Goal: Navigation & Orientation: Find specific page/section

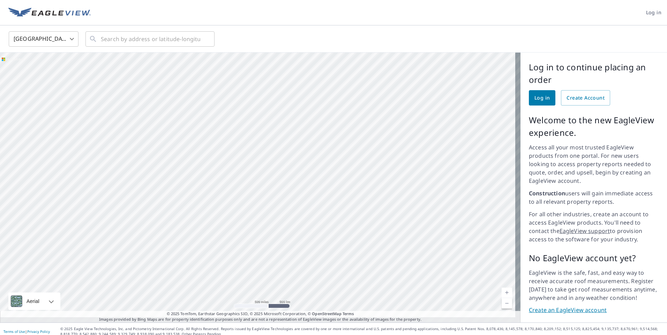
drag, startPoint x: 426, startPoint y: 124, endPoint x: 236, endPoint y: 182, distance: 198.6
click at [236, 183] on div at bounding box center [260, 188] width 520 height 270
drag, startPoint x: 351, startPoint y: 169, endPoint x: 211, endPoint y: 166, distance: 140.2
click at [210, 165] on div at bounding box center [260, 188] width 520 height 270
drag, startPoint x: 396, startPoint y: 209, endPoint x: 84, endPoint y: 143, distance: 318.5
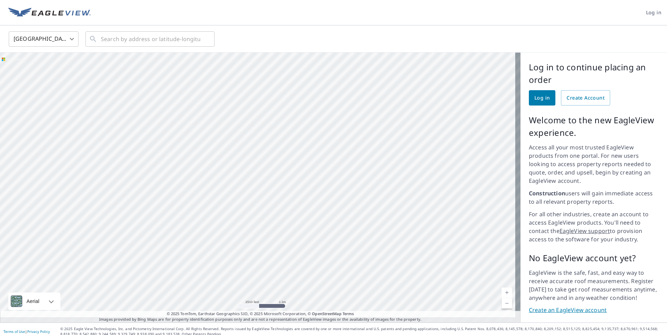
click at [84, 143] on div at bounding box center [260, 188] width 520 height 270
drag, startPoint x: 166, startPoint y: 126, endPoint x: 43, endPoint y: 121, distance: 122.8
click at [46, 111] on div at bounding box center [260, 188] width 520 height 270
drag, startPoint x: 298, startPoint y: 169, endPoint x: 170, endPoint y: 337, distance: 210.7
click at [170, 335] on html "Log in [GEOGRAPHIC_DATA] US ​ ​ Aerial Road A standard road map Aerial A detail…" at bounding box center [333, 167] width 667 height 335
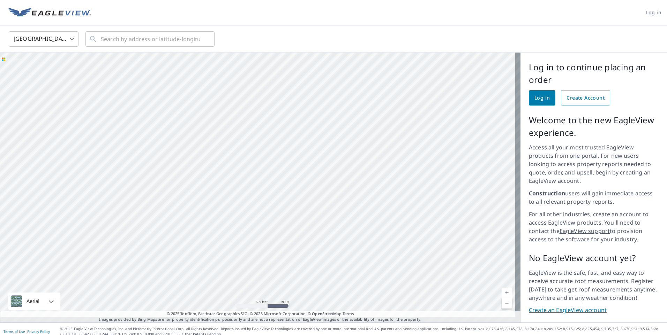
drag, startPoint x: 320, startPoint y: 201, endPoint x: 228, endPoint y: 270, distance: 114.6
click at [244, 261] on div at bounding box center [260, 188] width 520 height 270
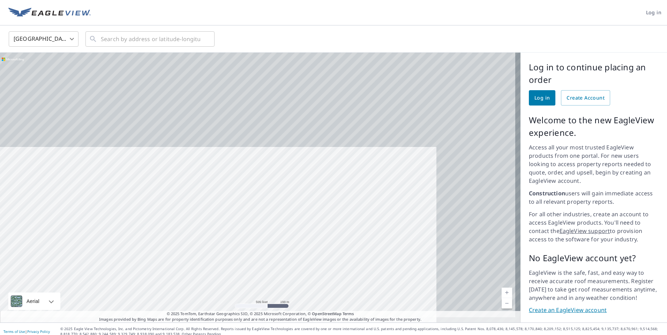
drag, startPoint x: 370, startPoint y: 152, endPoint x: 241, endPoint y: 297, distance: 193.6
click at [241, 297] on div at bounding box center [260, 188] width 520 height 270
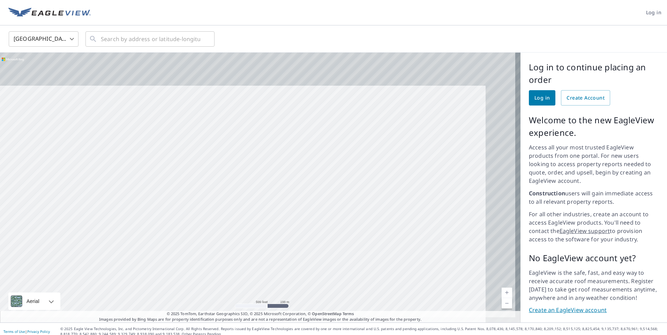
drag, startPoint x: 374, startPoint y: 144, endPoint x: 276, endPoint y: 246, distance: 142.0
click at [276, 246] on div at bounding box center [260, 188] width 520 height 270
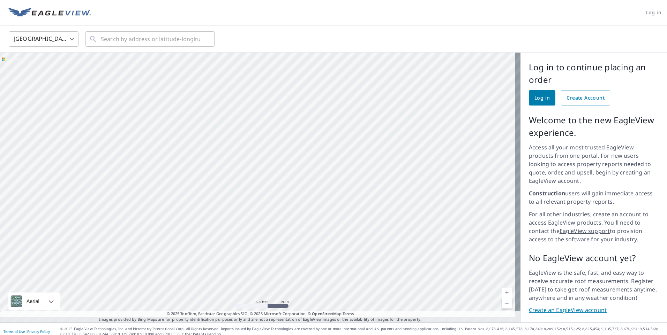
drag, startPoint x: 326, startPoint y: 243, endPoint x: 287, endPoint y: 227, distance: 42.3
click at [287, 227] on div at bounding box center [260, 188] width 520 height 270
drag, startPoint x: 317, startPoint y: 167, endPoint x: 182, endPoint y: 335, distance: 215.9
click at [182, 335] on html "Log in [GEOGRAPHIC_DATA] US ​ ​ Aerial Road A standard road map Aerial A detail…" at bounding box center [333, 167] width 667 height 335
drag, startPoint x: 240, startPoint y: 203, endPoint x: 237, endPoint y: 206, distance: 4.7
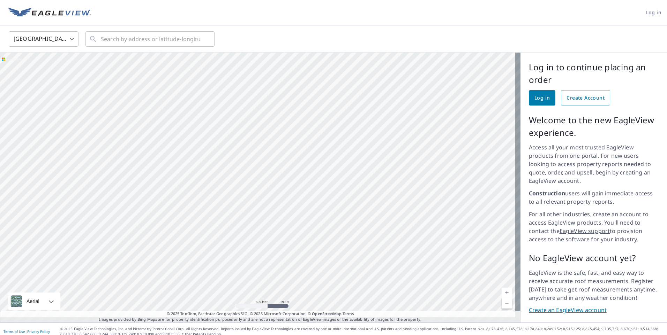
click at [235, 210] on div at bounding box center [260, 188] width 520 height 270
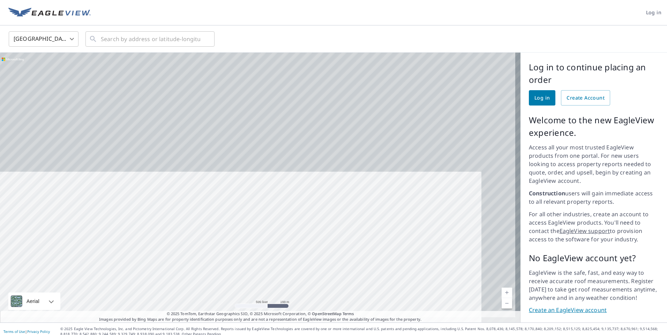
drag, startPoint x: 293, startPoint y: 89, endPoint x: 237, endPoint y: 283, distance: 202.4
click at [237, 283] on div at bounding box center [260, 188] width 520 height 270
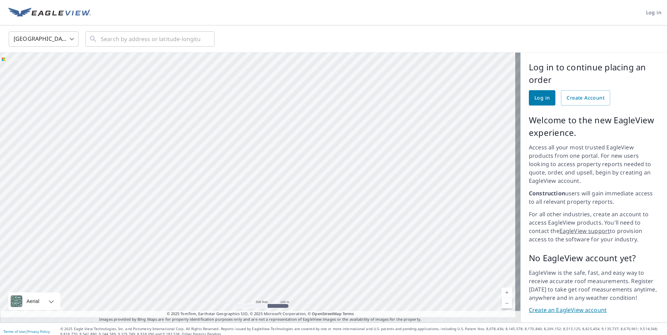
drag, startPoint x: 289, startPoint y: 187, endPoint x: 317, endPoint y: 120, distance: 72.7
click at [317, 120] on div at bounding box center [260, 188] width 520 height 270
drag, startPoint x: 278, startPoint y: 188, endPoint x: 303, endPoint y: 147, distance: 48.3
click at [303, 147] on div at bounding box center [260, 188] width 520 height 270
drag, startPoint x: 271, startPoint y: 180, endPoint x: 334, endPoint y: 98, distance: 103.0
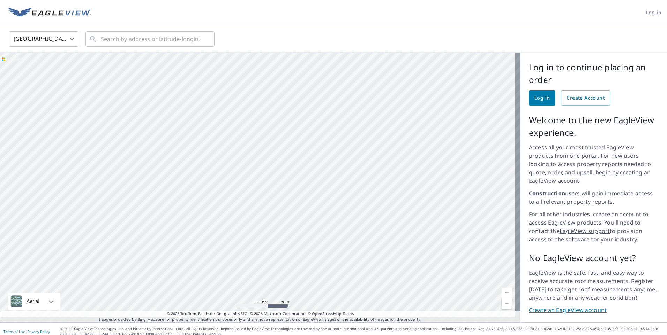
click at [334, 98] on div at bounding box center [260, 188] width 520 height 270
drag, startPoint x: 285, startPoint y: 211, endPoint x: 369, endPoint y: 126, distance: 119.6
click at [369, 126] on div at bounding box center [260, 188] width 520 height 270
drag, startPoint x: 297, startPoint y: 214, endPoint x: 400, endPoint y: 135, distance: 130.0
click at [400, 135] on div at bounding box center [260, 188] width 520 height 270
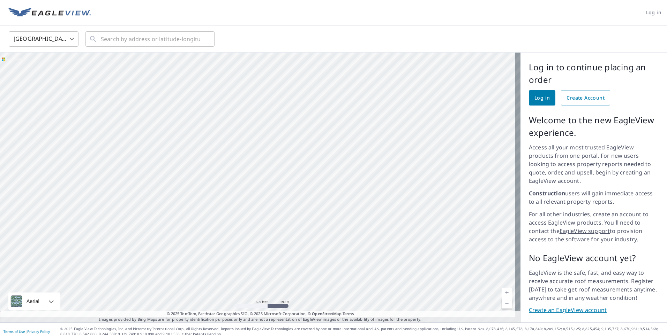
drag, startPoint x: 392, startPoint y: 141, endPoint x: 303, endPoint y: 215, distance: 115.6
click at [304, 215] on div at bounding box center [260, 188] width 520 height 270
drag, startPoint x: 249, startPoint y: 228, endPoint x: 250, endPoint y: 149, distance: 78.8
click at [250, 149] on div at bounding box center [260, 188] width 520 height 270
drag, startPoint x: 251, startPoint y: 207, endPoint x: 249, endPoint y: 88, distance: 119.2
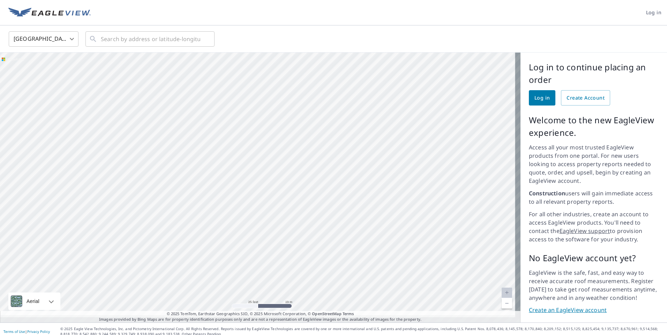
click at [249, 88] on div at bounding box center [260, 188] width 520 height 270
drag, startPoint x: 254, startPoint y: 99, endPoint x: 251, endPoint y: 175, distance: 76.4
click at [251, 175] on div at bounding box center [260, 188] width 520 height 270
drag, startPoint x: 295, startPoint y: 124, endPoint x: 219, endPoint y: 213, distance: 117.4
click at [219, 213] on div at bounding box center [260, 188] width 520 height 270
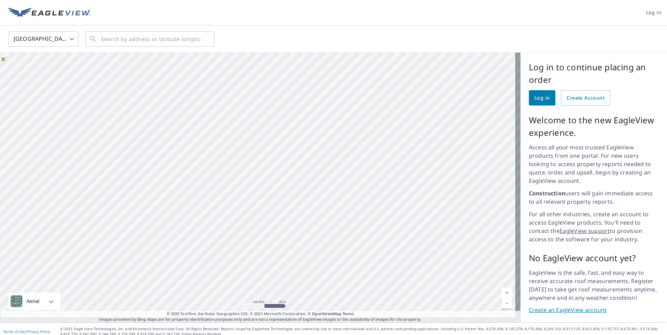
drag, startPoint x: 315, startPoint y: 132, endPoint x: 203, endPoint y: 245, distance: 159.5
click at [201, 251] on div at bounding box center [260, 188] width 520 height 270
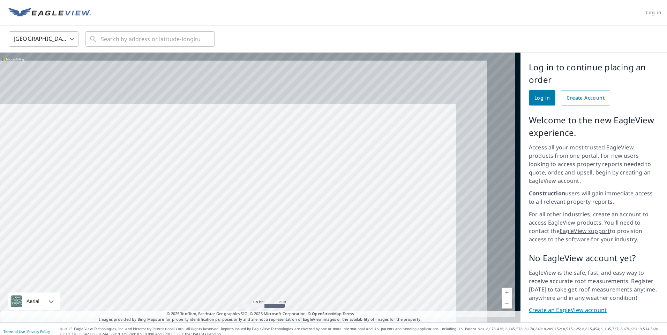
drag, startPoint x: 338, startPoint y: 111, endPoint x: 168, endPoint y: 255, distance: 222.7
click at [168, 255] on div at bounding box center [260, 188] width 520 height 270
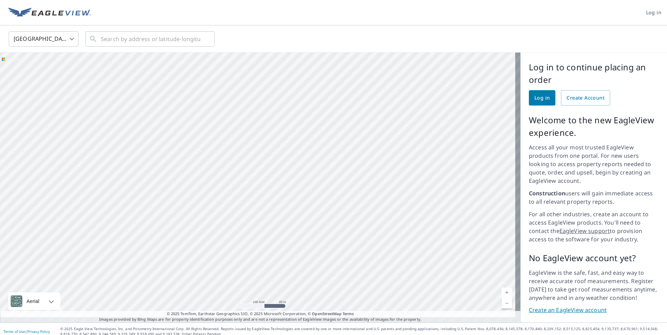
drag, startPoint x: 326, startPoint y: 113, endPoint x: 220, endPoint y: 199, distance: 135.9
click at [220, 199] on div at bounding box center [260, 188] width 520 height 270
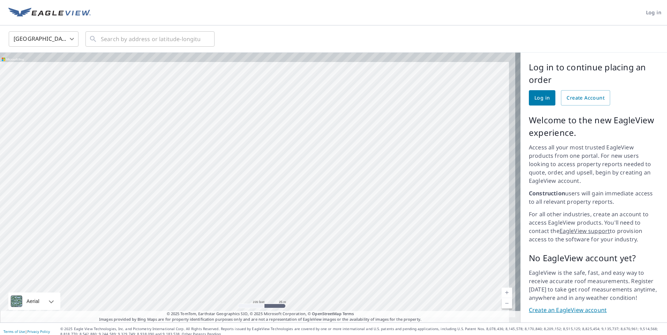
drag, startPoint x: 313, startPoint y: 99, endPoint x: 221, endPoint y: 234, distance: 163.6
click at [221, 234] on div at bounding box center [260, 188] width 520 height 270
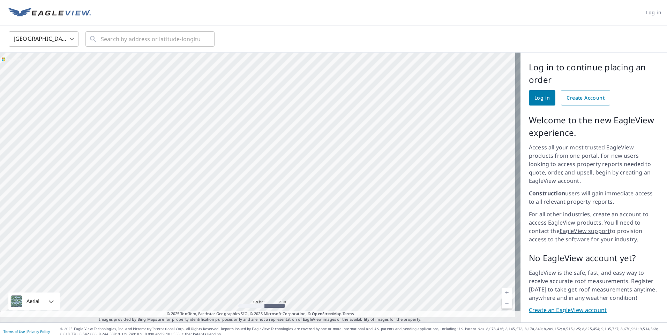
drag, startPoint x: 285, startPoint y: 107, endPoint x: 231, endPoint y: 236, distance: 139.2
click at [231, 236] on div at bounding box center [260, 188] width 520 height 270
drag, startPoint x: 284, startPoint y: 112, endPoint x: 234, endPoint y: 210, distance: 109.8
click at [234, 210] on div at bounding box center [260, 188] width 520 height 270
drag, startPoint x: 297, startPoint y: 100, endPoint x: 268, endPoint y: 168, distance: 74.2
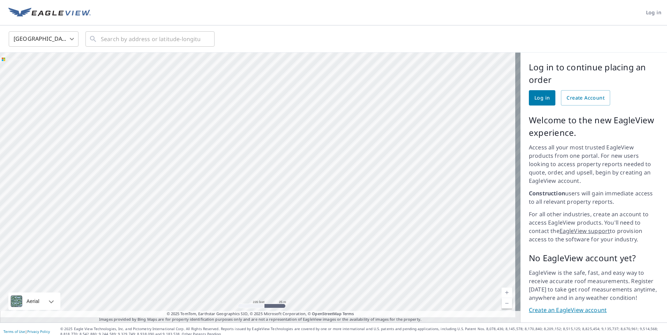
click at [268, 168] on div at bounding box center [260, 188] width 520 height 270
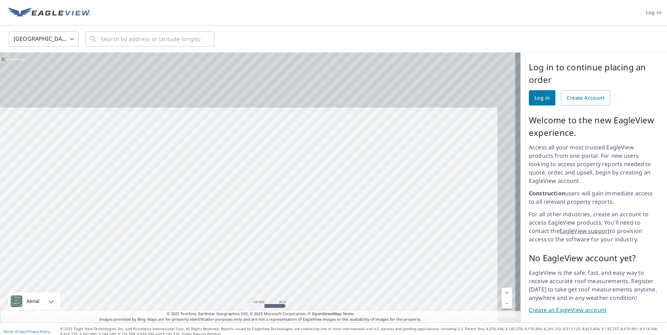
drag, startPoint x: 304, startPoint y: 122, endPoint x: 242, endPoint y: 323, distance: 210.3
click at [242, 323] on div "Log in [GEOGRAPHIC_DATA] US ​ ​ Aerial Road A standard road map Aerial A detail…" at bounding box center [333, 167] width 667 height 335
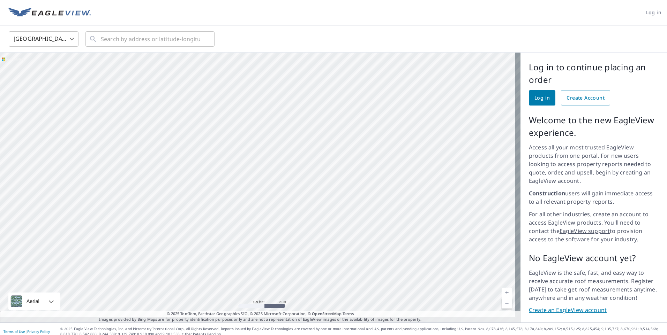
click at [268, 243] on div at bounding box center [260, 188] width 520 height 270
drag, startPoint x: 326, startPoint y: 144, endPoint x: 272, endPoint y: 268, distance: 136.0
click at [272, 268] on div at bounding box center [260, 188] width 520 height 270
drag, startPoint x: 311, startPoint y: 201, endPoint x: 282, endPoint y: 249, distance: 55.5
click at [282, 249] on div at bounding box center [260, 188] width 520 height 270
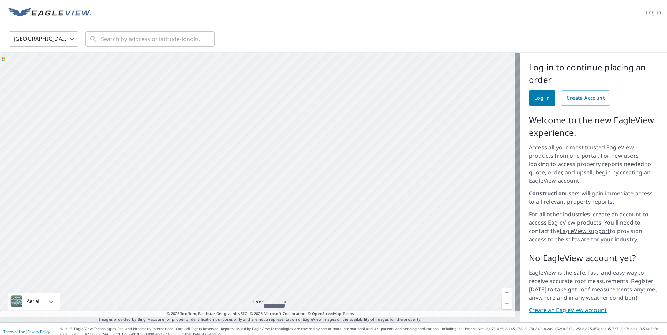
drag, startPoint x: 303, startPoint y: 169, endPoint x: 267, endPoint y: 230, distance: 70.8
click at [267, 230] on div at bounding box center [260, 188] width 520 height 270
drag, startPoint x: 366, startPoint y: 192, endPoint x: 388, endPoint y: 223, distance: 38.4
click at [388, 223] on div at bounding box center [260, 188] width 520 height 270
drag
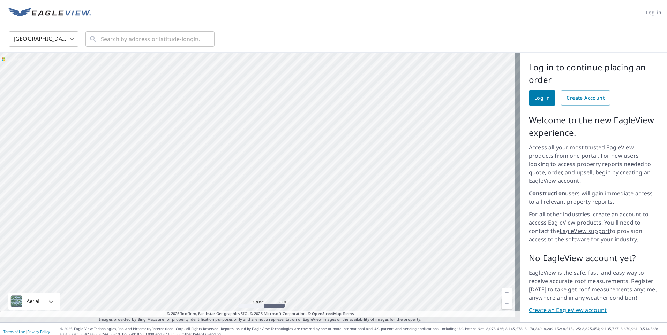
click at [324, 214] on div at bounding box center [260, 188] width 520 height 270
drag, startPoint x: 345, startPoint y: 199, endPoint x: 301, endPoint y: 267, distance: 80.6
click at [301, 267] on div at bounding box center [260, 188] width 520 height 270
drag, startPoint x: 310, startPoint y: 217, endPoint x: 266, endPoint y: 296, distance: 90.5
click at [266, 296] on div at bounding box center [260, 188] width 520 height 270
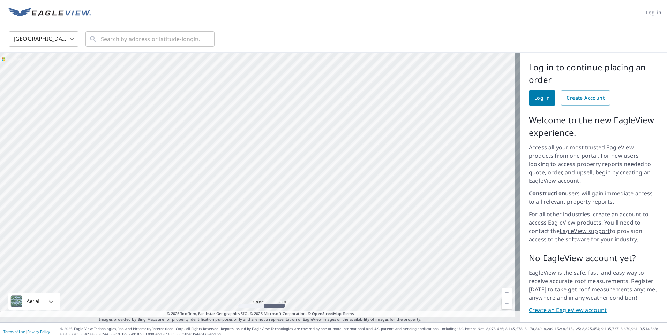
drag, startPoint x: 315, startPoint y: 211, endPoint x: 272, endPoint y: 299, distance: 98.4
click at [272, 299] on div at bounding box center [260, 188] width 520 height 270
drag, startPoint x: 320, startPoint y: 195, endPoint x: 253, endPoint y: 284, distance: 111.6
click at [253, 284] on div at bounding box center [260, 188] width 520 height 270
drag, startPoint x: 419, startPoint y: 137, endPoint x: 322, endPoint y: 182, distance: 106.2
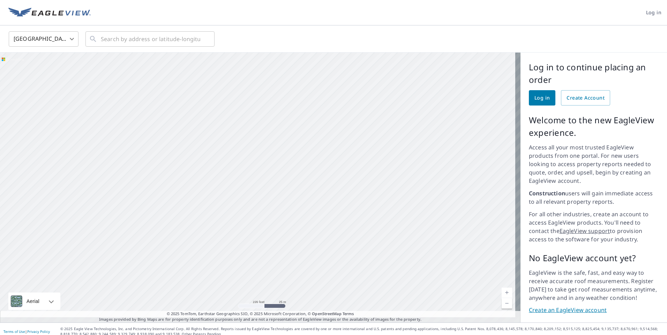
click at [322, 182] on div at bounding box center [260, 188] width 520 height 270
drag, startPoint x: 428, startPoint y: 163, endPoint x: 337, endPoint y: 201, distance: 99.1
click at [337, 201] on div at bounding box center [260, 188] width 520 height 270
drag, startPoint x: 437, startPoint y: 178, endPoint x: 260, endPoint y: 231, distance: 184.5
click at [260, 231] on div at bounding box center [260, 188] width 520 height 270
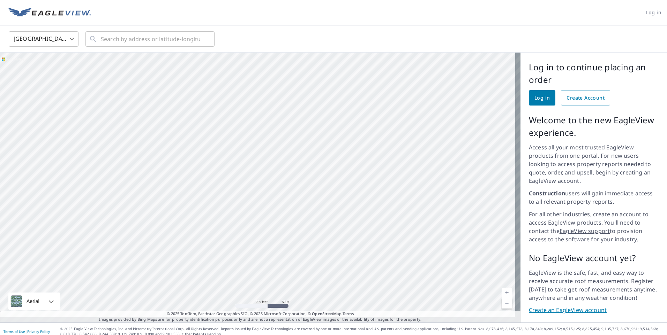
drag, startPoint x: 420, startPoint y: 162, endPoint x: 314, endPoint y: 208, distance: 115.1
click at [314, 208] on div at bounding box center [260, 188] width 520 height 270
drag, startPoint x: 296, startPoint y: 217, endPoint x: 462, endPoint y: 179, distance: 169.9
click at [462, 179] on div at bounding box center [260, 188] width 520 height 270
drag, startPoint x: 291, startPoint y: 231, endPoint x: 413, endPoint y: 191, distance: 128.8
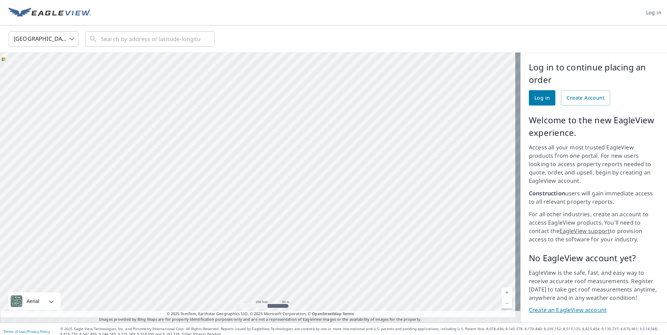
click at [413, 191] on div at bounding box center [260, 188] width 520 height 270
drag, startPoint x: 273, startPoint y: 149, endPoint x: 236, endPoint y: 214, distance: 74.6
click at [236, 214] on div at bounding box center [260, 188] width 520 height 270
drag, startPoint x: 246, startPoint y: 203, endPoint x: 353, endPoint y: 145, distance: 122.3
click at [353, 145] on div at bounding box center [260, 188] width 520 height 270
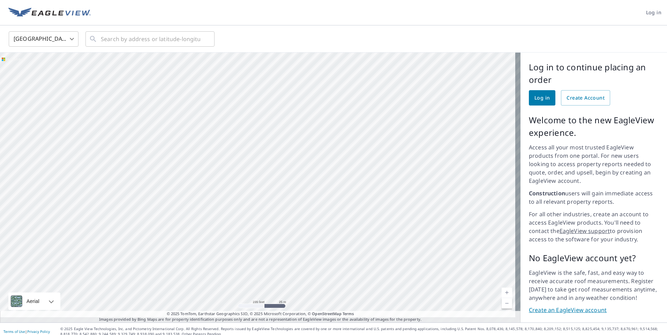
drag, startPoint x: 348, startPoint y: 167, endPoint x: 211, endPoint y: 202, distance: 142.2
click at [211, 202] on div at bounding box center [260, 188] width 520 height 270
drag, startPoint x: 244, startPoint y: 211, endPoint x: 326, endPoint y: 142, distance: 107.4
click at [326, 142] on div at bounding box center [260, 188] width 520 height 270
